Goal: Find specific page/section: Find specific page/section

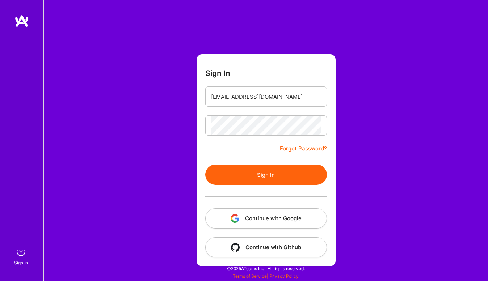
click at [271, 97] on input "[EMAIL_ADDRESS][DOMAIN_NAME]" at bounding box center [266, 97] width 110 height 18
click at [235, 171] on button "Sign In" at bounding box center [266, 175] width 122 height 20
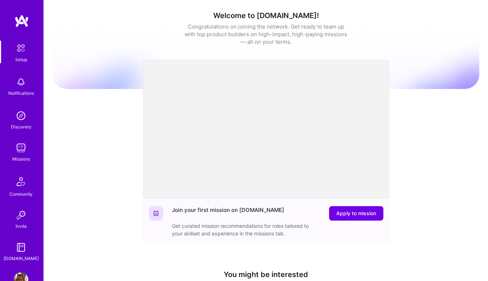
click at [17, 153] on img at bounding box center [21, 148] width 14 height 14
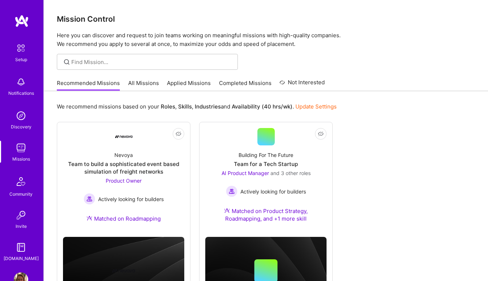
click at [187, 87] on link "Applied Missions" at bounding box center [189, 85] width 44 height 12
